Goal: Information Seeking & Learning: Learn about a topic

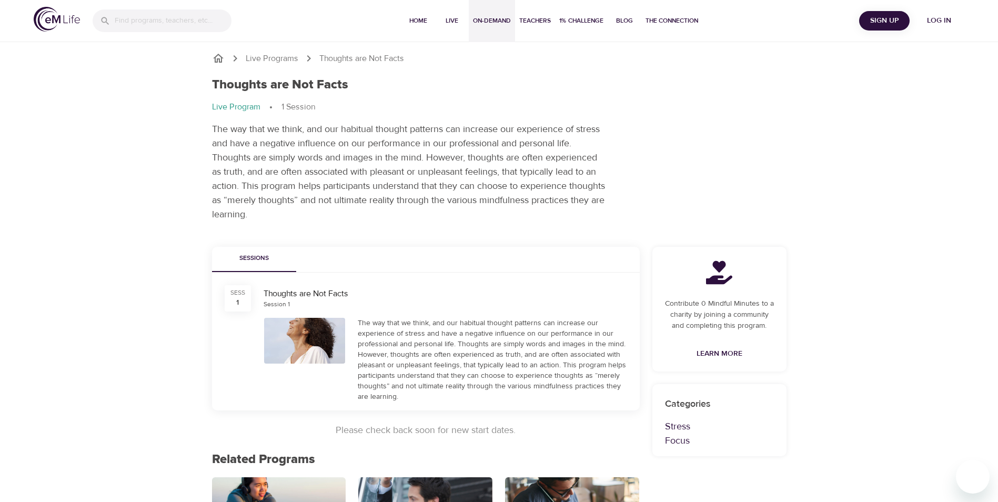
click at [492, 22] on span "On-Demand" at bounding box center [492, 20] width 38 height 11
select select "recent"
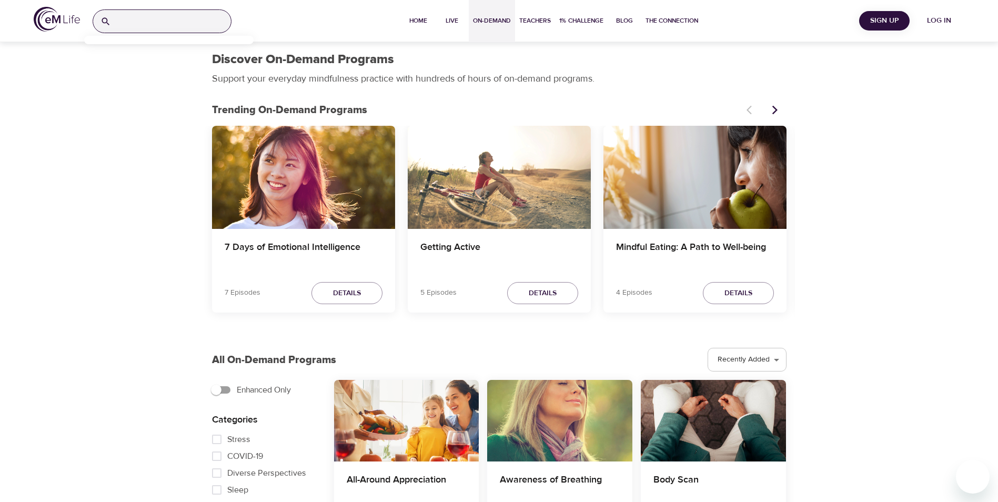
click at [141, 22] on input "search" at bounding box center [173, 21] width 116 height 23
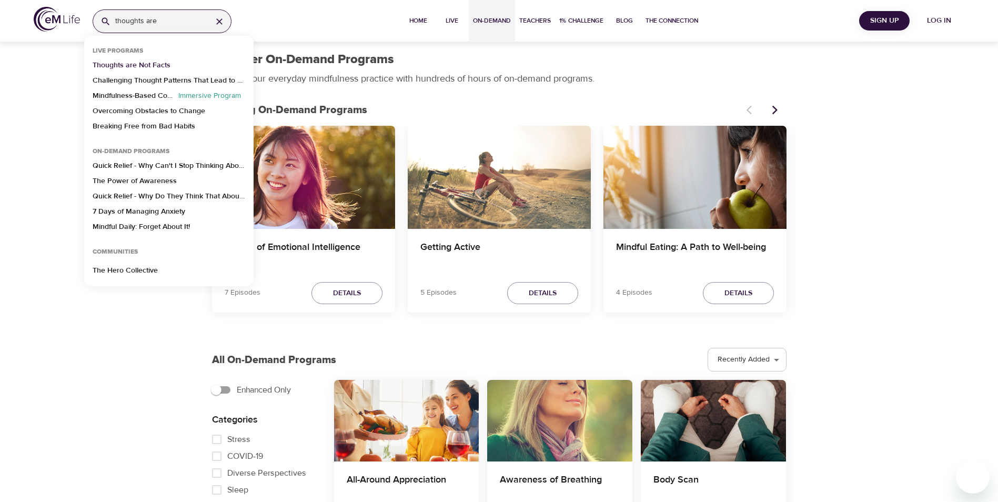
type input "thoughts are"
click at [124, 65] on p "Thoughts are Not Facts" at bounding box center [132, 67] width 78 height 15
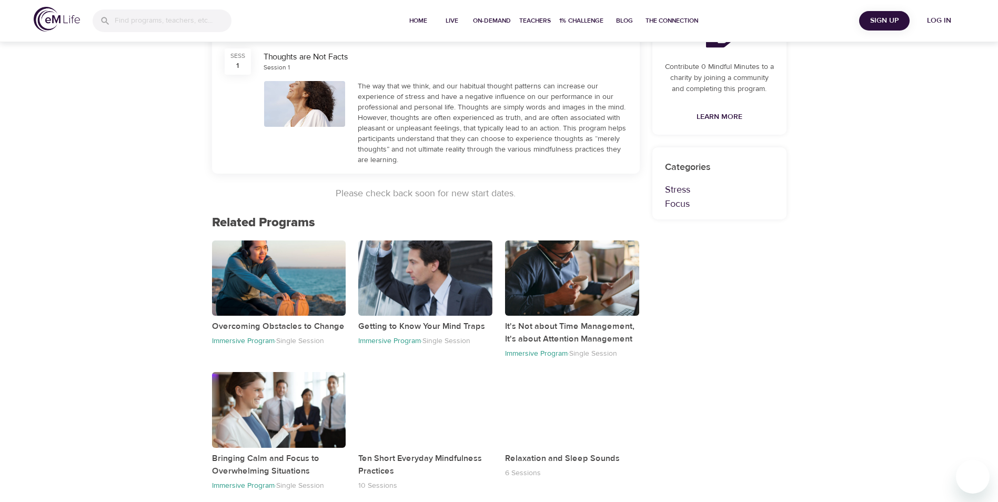
scroll to position [245, 0]
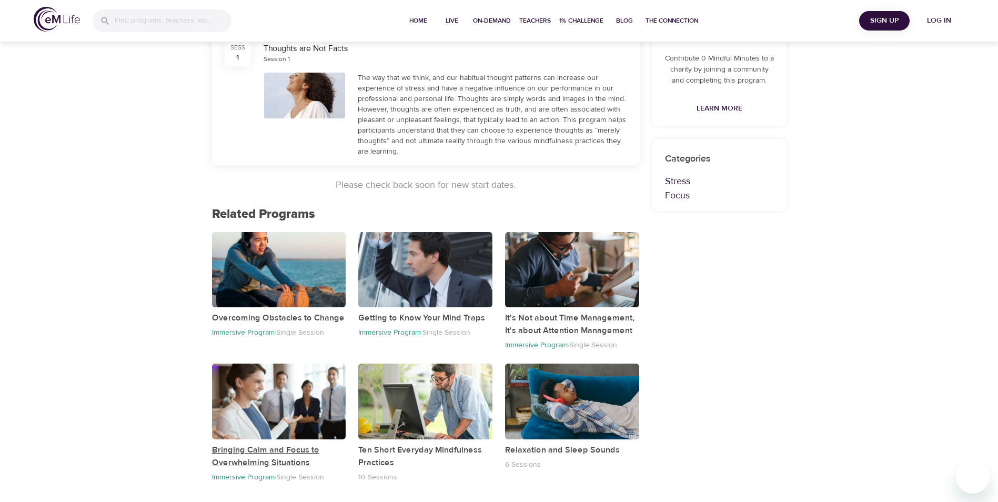
click at [262, 454] on p "Bringing Calm and Focus to Overwhelming Situations" at bounding box center [279, 455] width 134 height 25
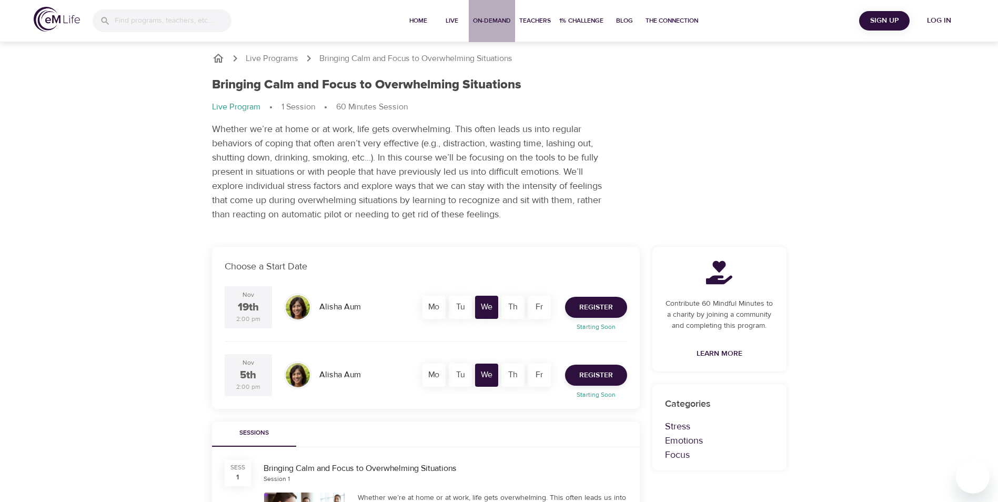
click at [496, 15] on span "On-Demand" at bounding box center [492, 20] width 38 height 11
select select "recent"
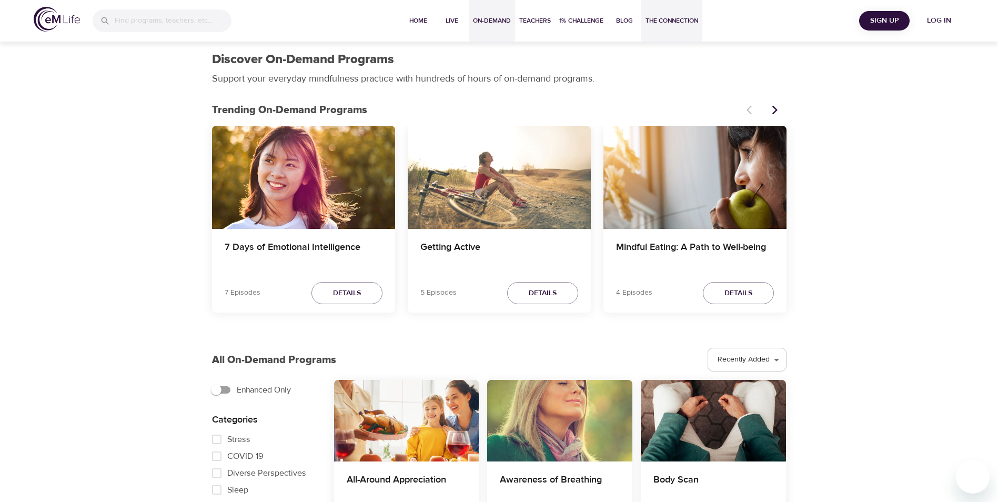
click at [677, 22] on span "The Connection" at bounding box center [671, 20] width 53 height 11
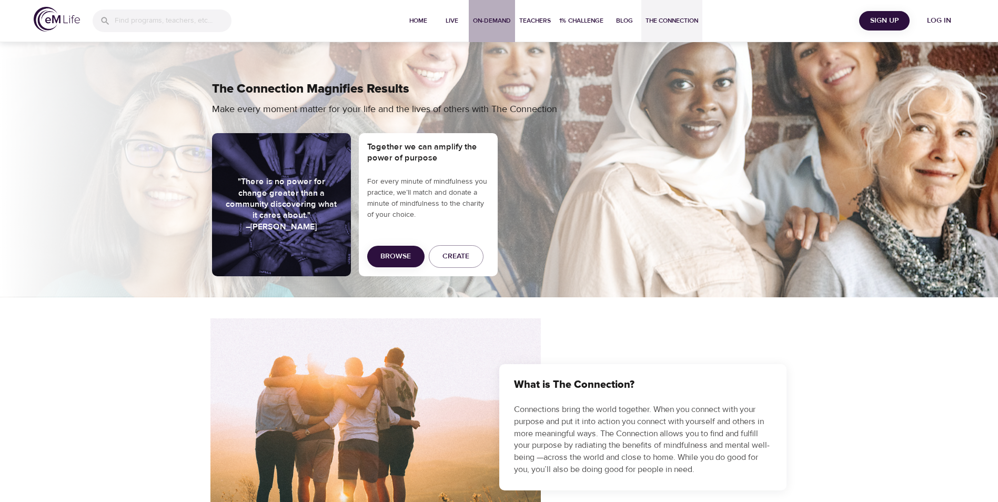
click at [503, 16] on span "On-Demand" at bounding box center [492, 20] width 38 height 11
select select "recent"
